Goal: Information Seeking & Learning: Learn about a topic

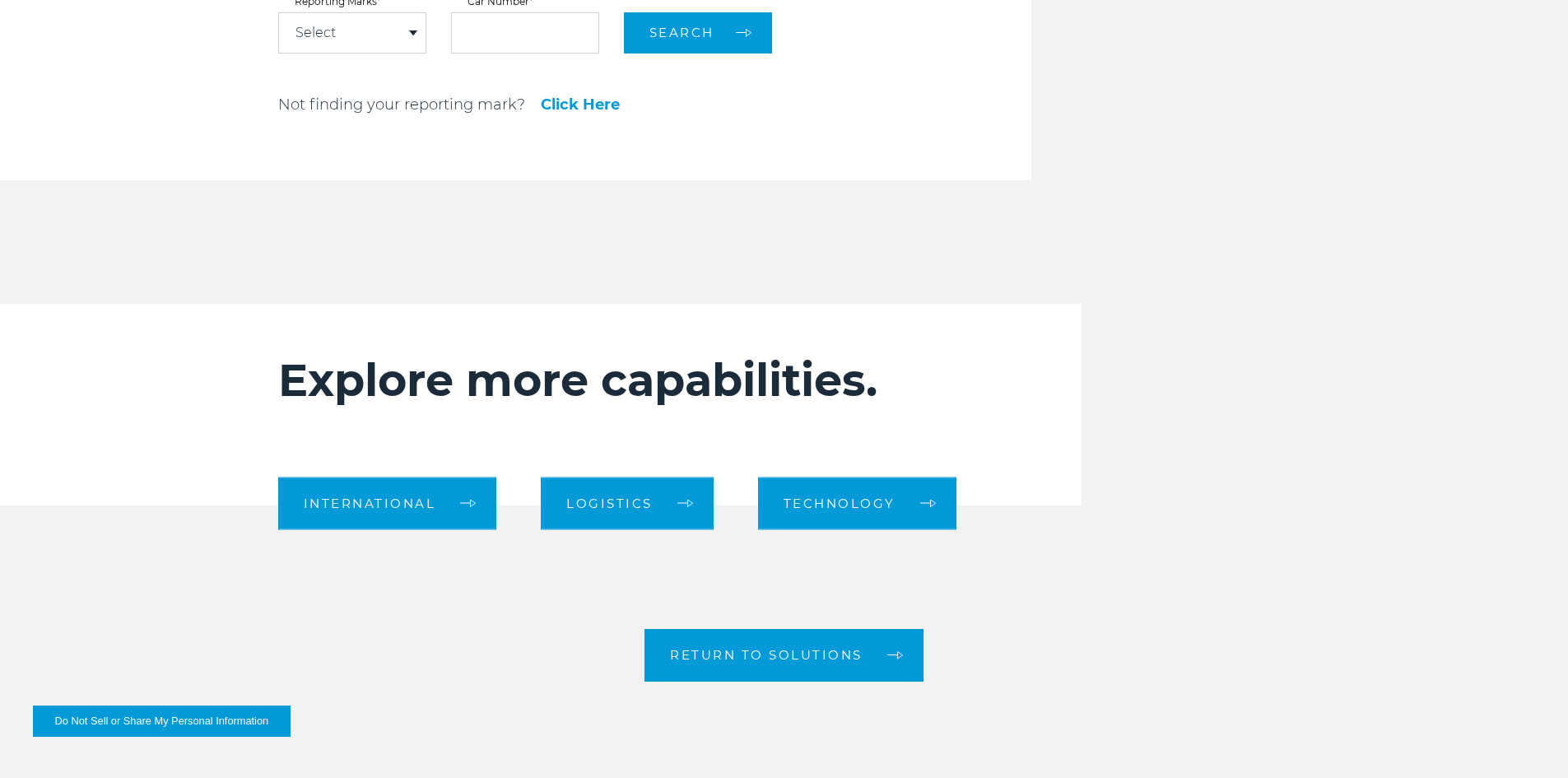
scroll to position [2223, 0]
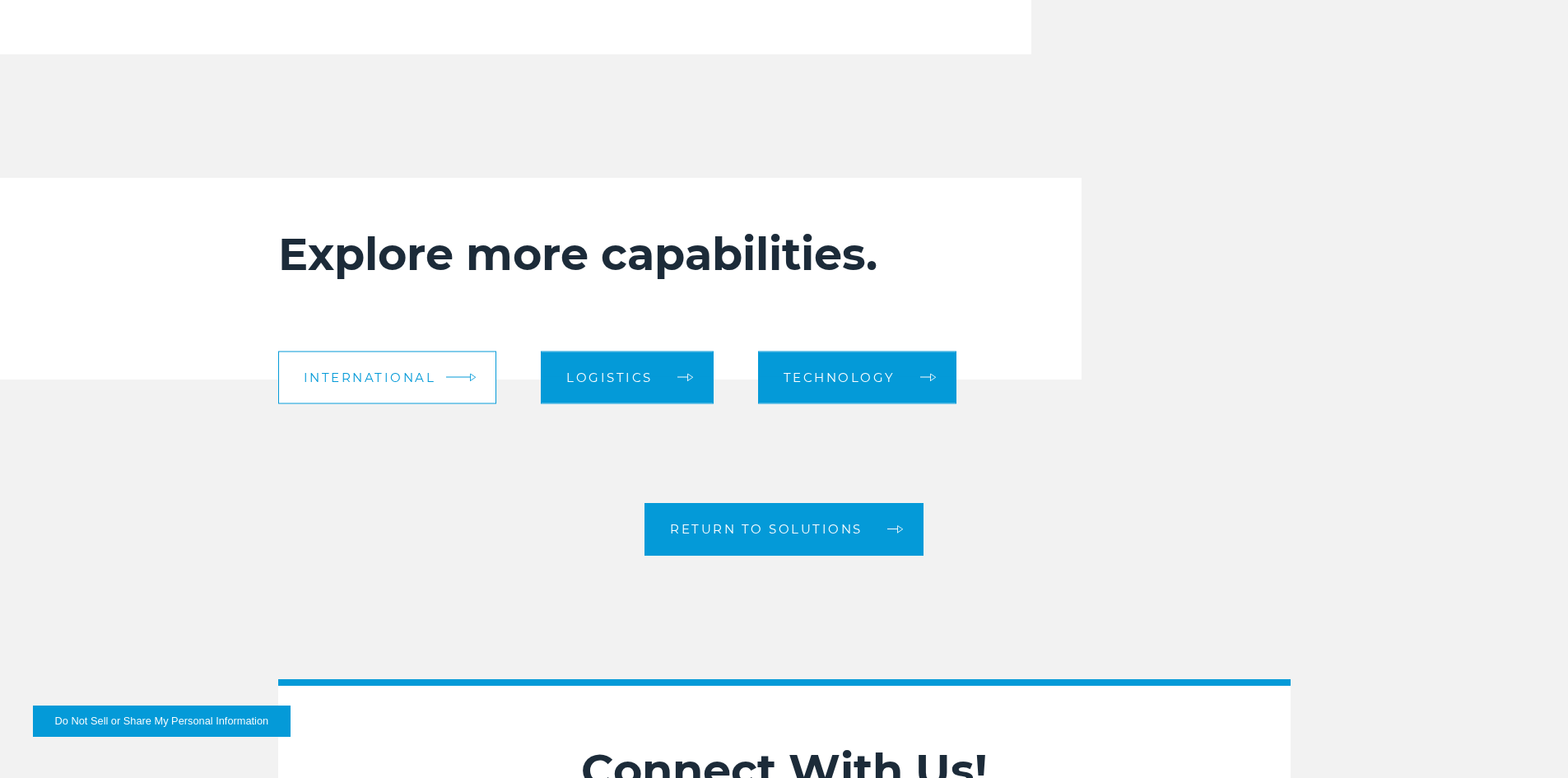
click at [446, 388] on link "International" at bounding box center [388, 377] width 219 height 53
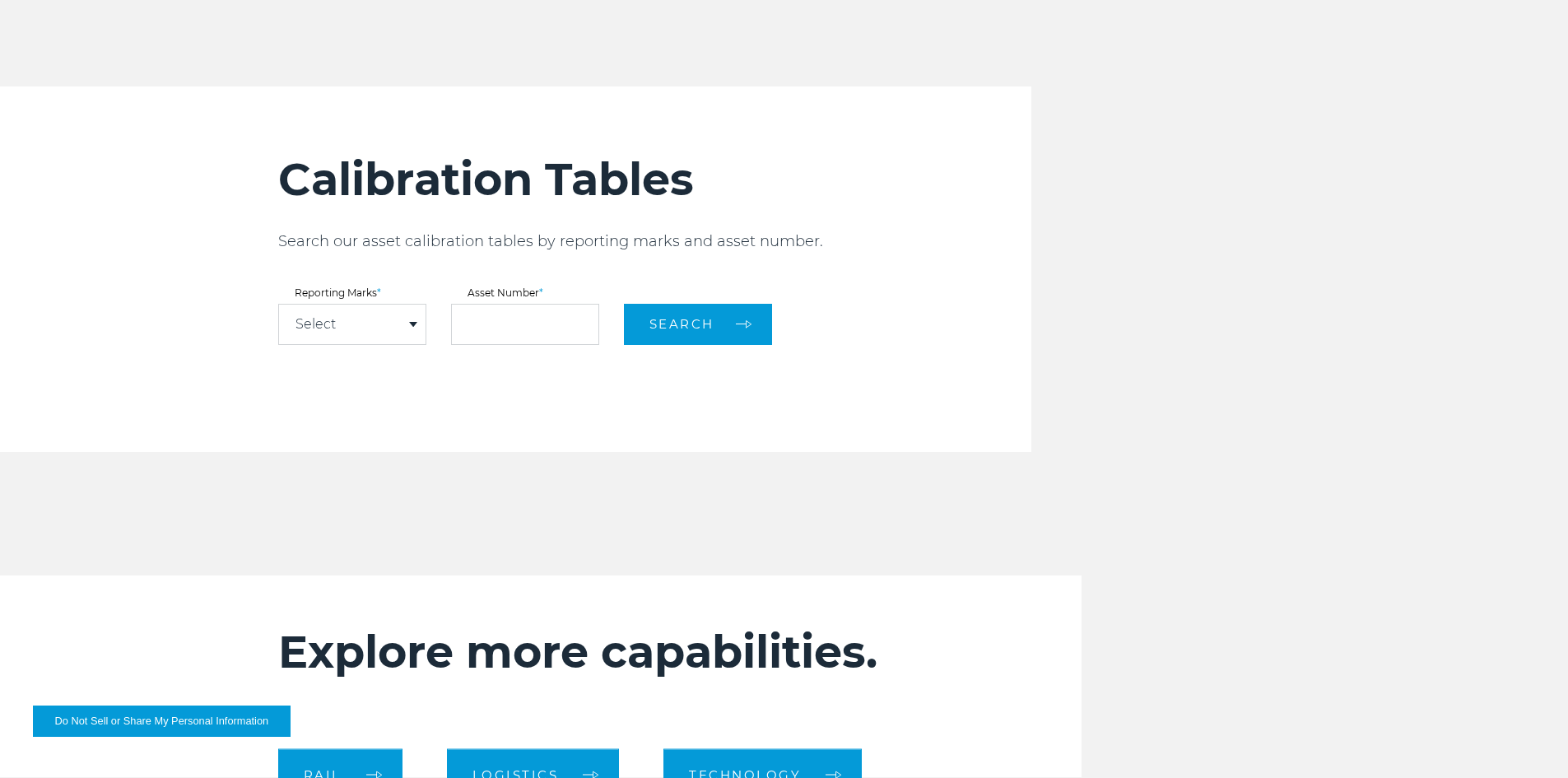
scroll to position [2223, 0]
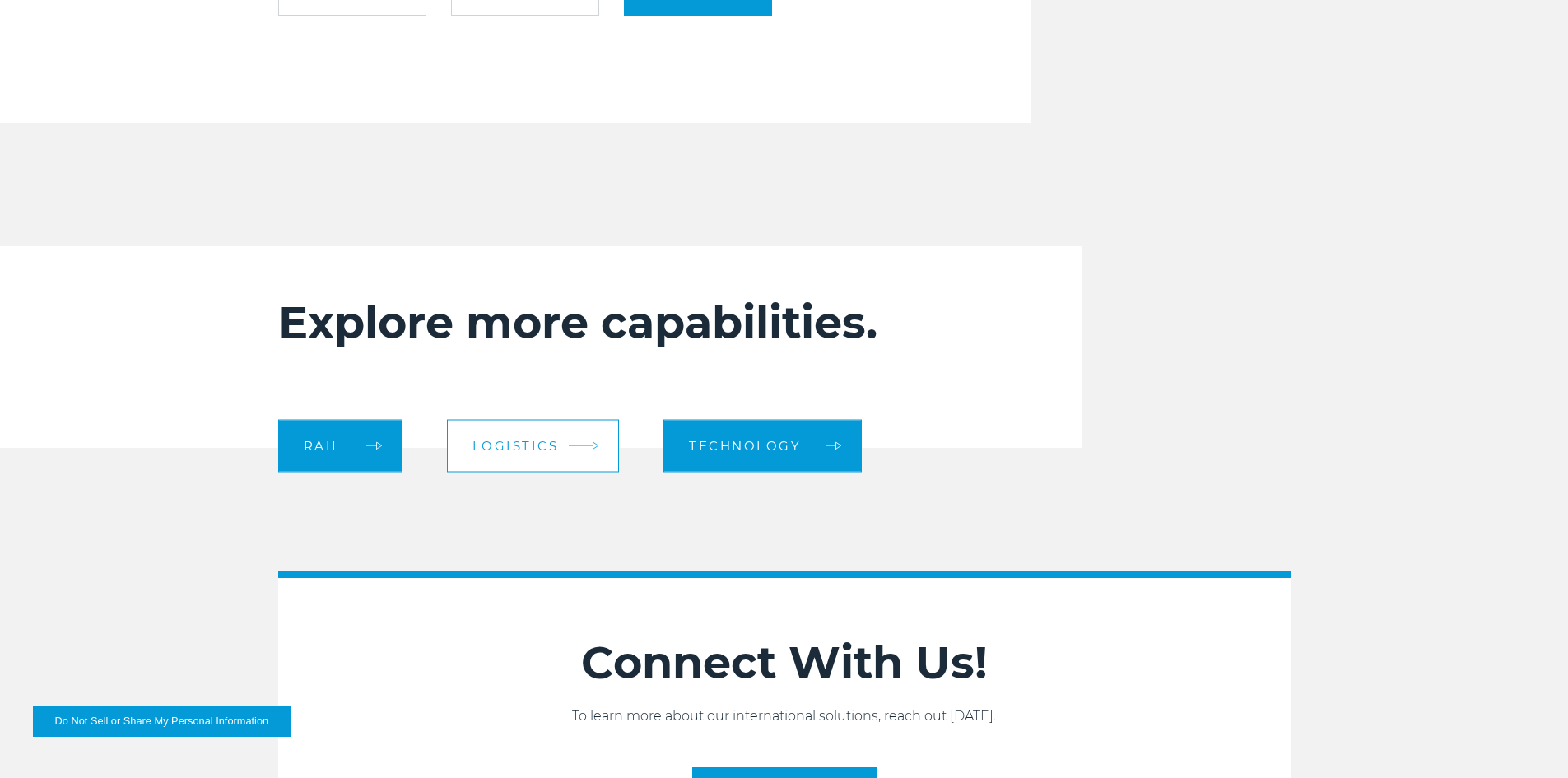
click at [549, 446] on span "logistics" at bounding box center [516, 446] width 87 height 12
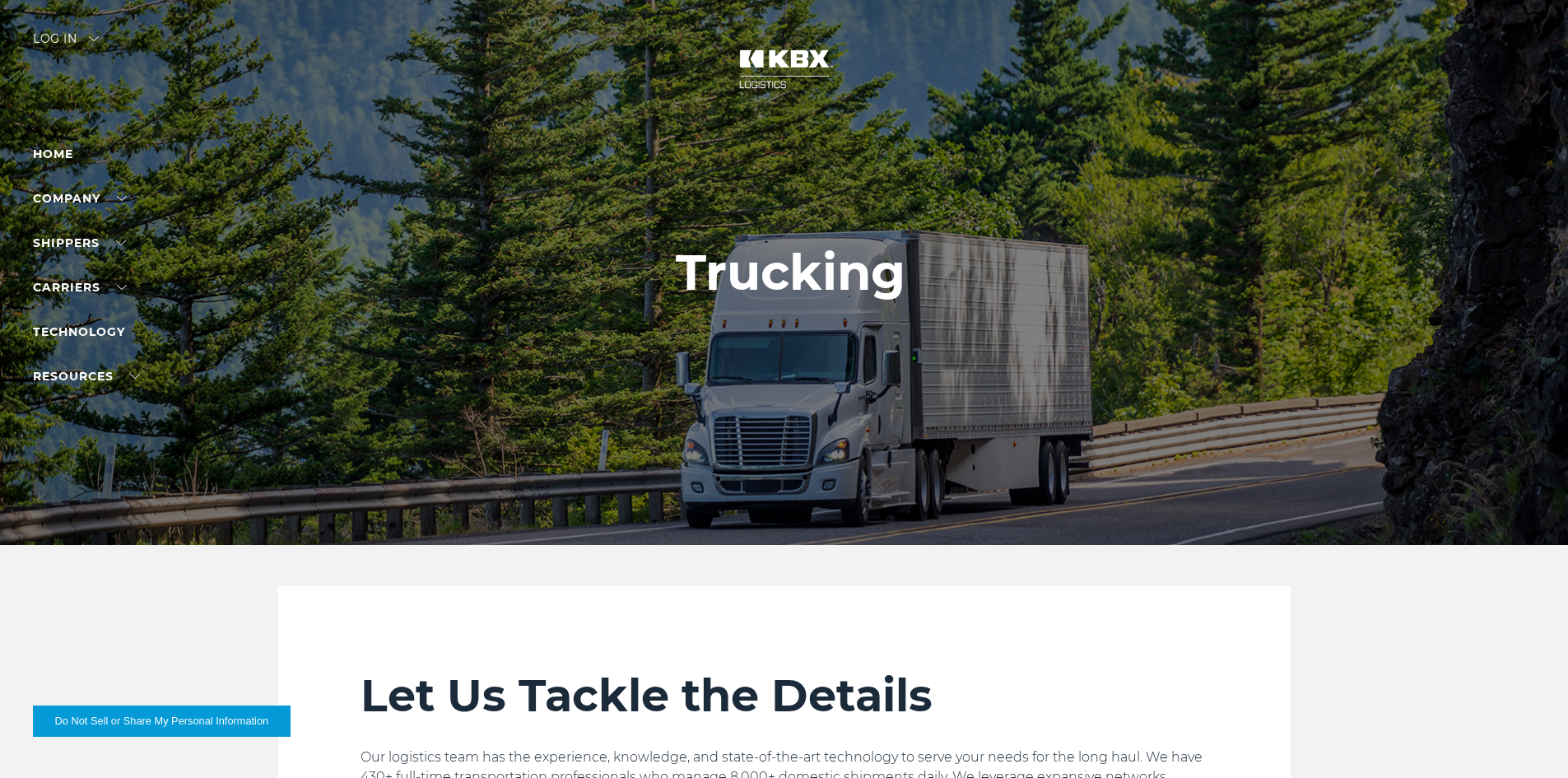
click at [84, 345] on ul "Home Company About Us Careers Contact Us SHIPPERS Our Solutions Trucking Intern…" at bounding box center [105, 265] width 144 height 242
click at [89, 334] on link "Technology" at bounding box center [79, 332] width 92 height 15
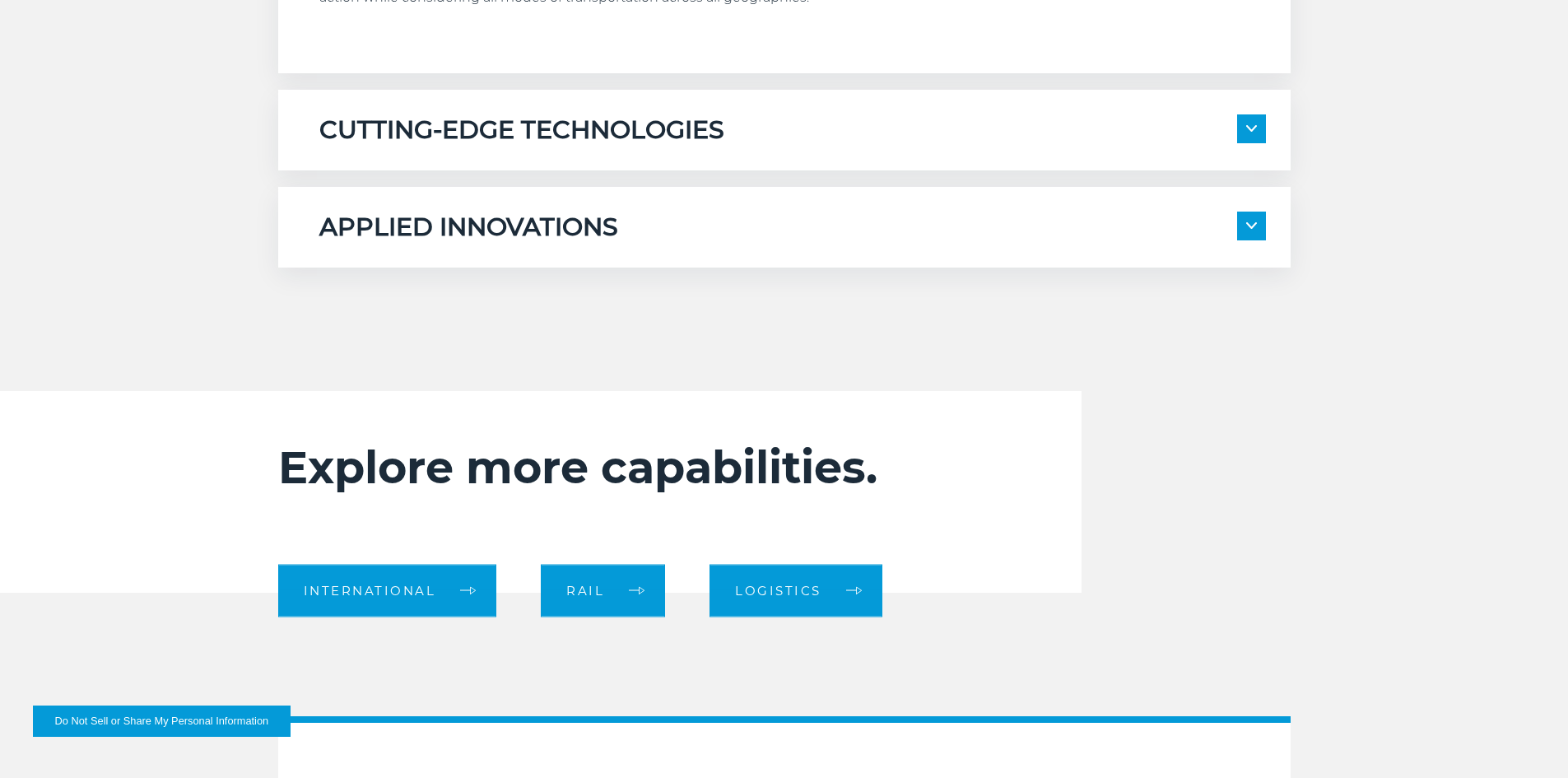
scroll to position [1318, 0]
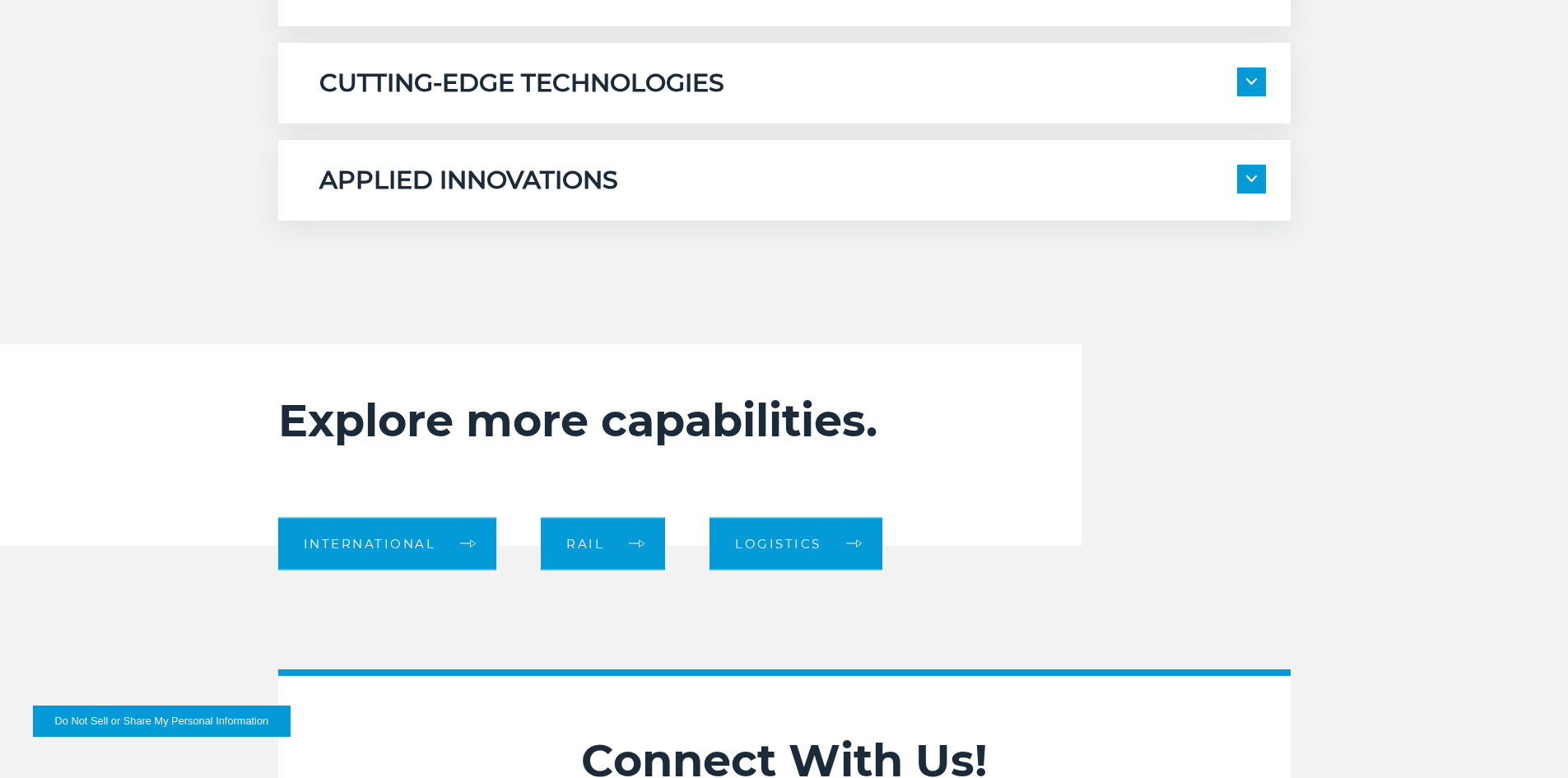
drag, startPoint x: 870, startPoint y: 92, endPoint x: 962, endPoint y: 92, distance: 92.0
click at [870, 92] on div "CUTTING-EDGE TECHNOLOGIES" at bounding box center [793, 83] width 947 height 31
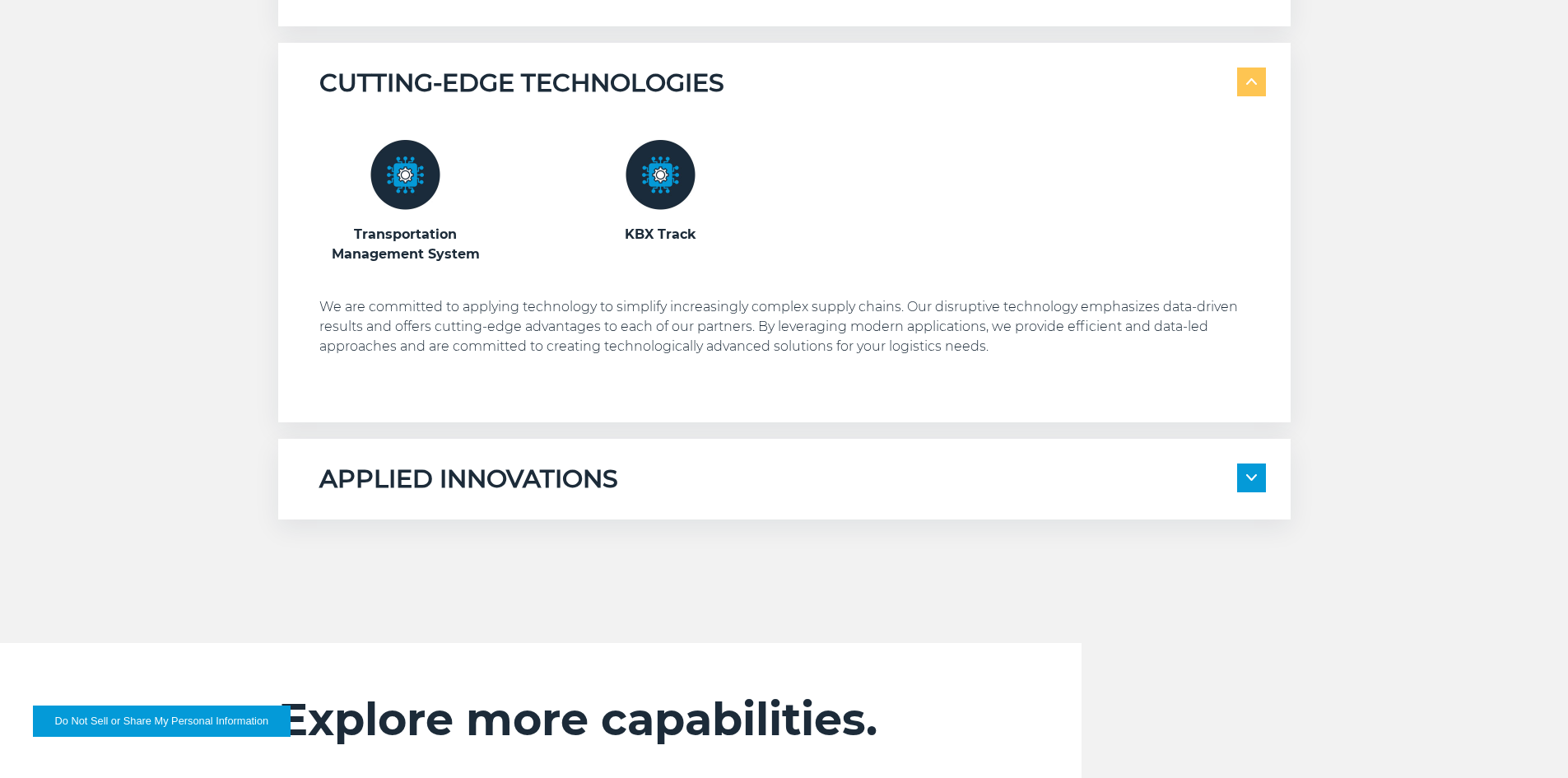
click at [1243, 474] on span at bounding box center [1251, 478] width 29 height 29
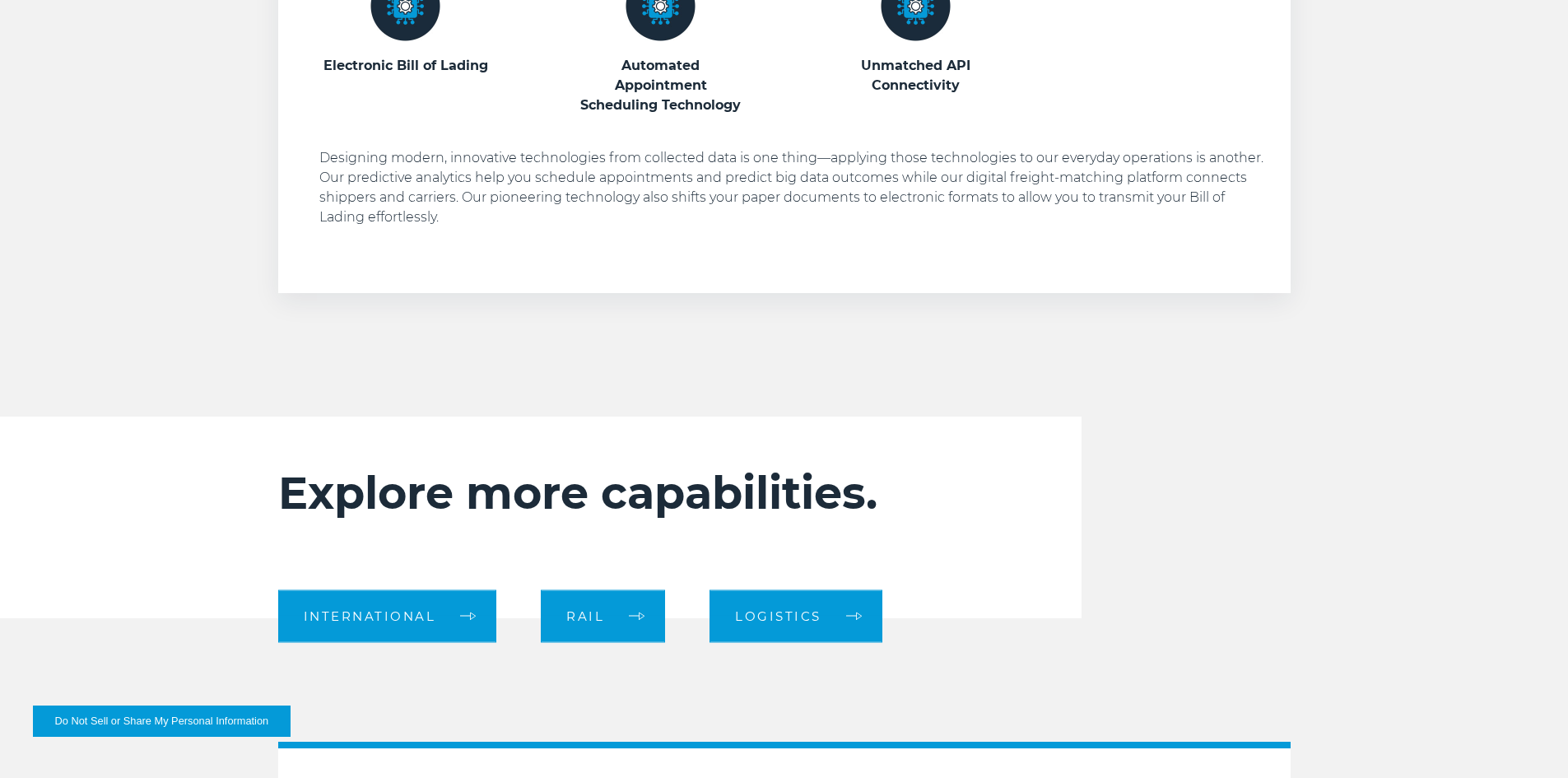
scroll to position [1647, 0]
